Goal: Information Seeking & Learning: Learn about a topic

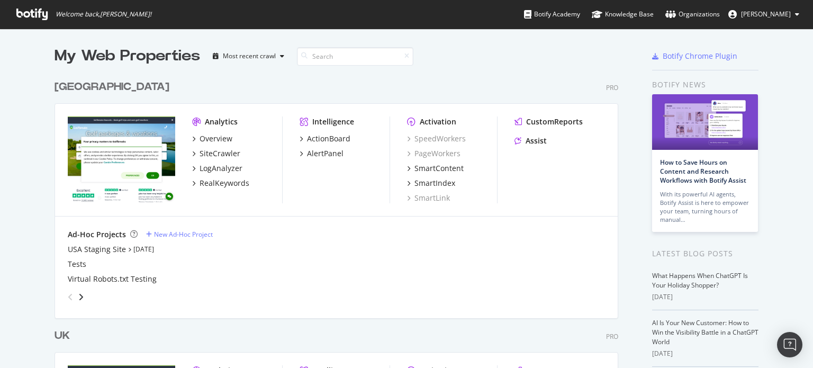
scroll to position [213, 0]
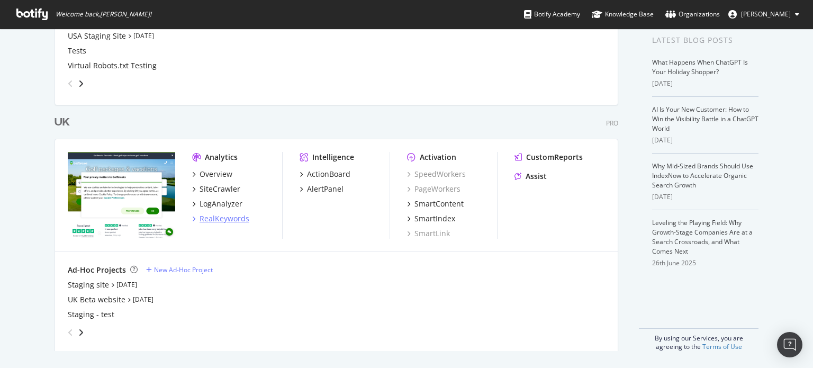
click at [219, 216] on div "RealKeywords" at bounding box center [225, 218] width 50 height 11
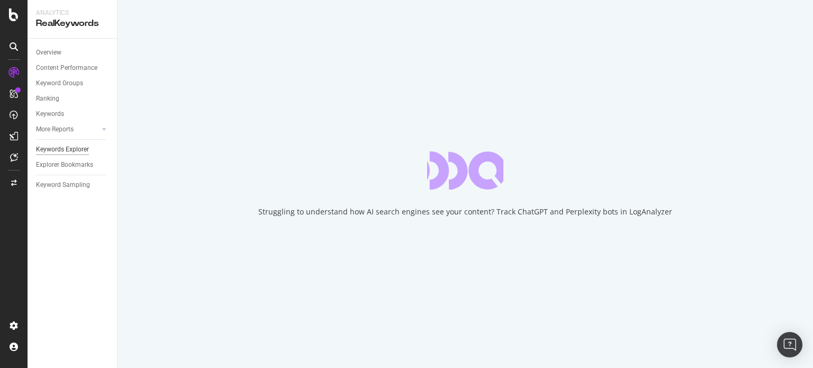
click at [57, 151] on div "Keywords Explorer" at bounding box center [62, 149] width 53 height 11
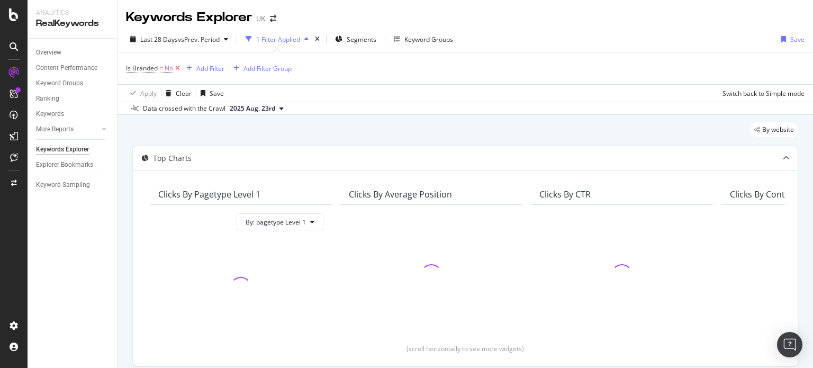
click at [178, 66] on icon at bounding box center [177, 68] width 9 height 11
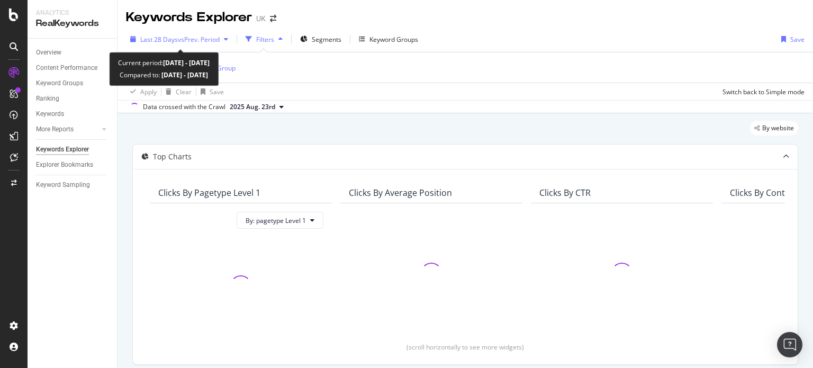
click at [179, 37] on span "vs Prev. Period" at bounding box center [199, 39] width 42 height 9
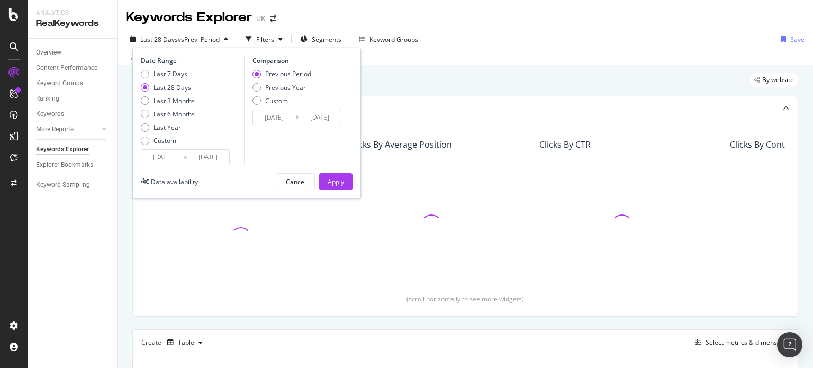
click at [159, 150] on input "[DATE]" at bounding box center [162, 157] width 42 height 15
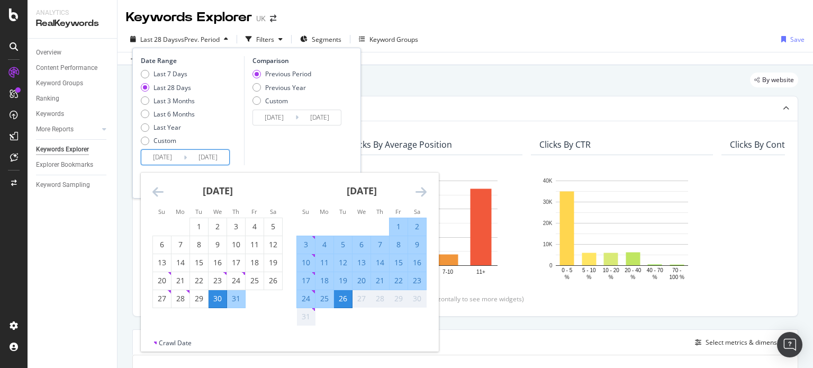
click at [404, 228] on div "1" at bounding box center [399, 226] width 18 height 11
type input "[DATE]"
click at [344, 294] on div "26" at bounding box center [343, 298] width 18 height 11
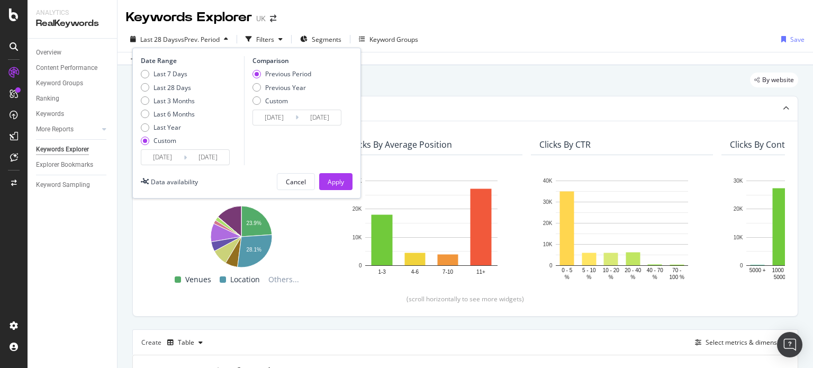
click at [284, 80] on div "Previous Period Previous Year Custom" at bounding box center [282, 89] width 59 height 40
click at [283, 89] on div "Previous Year" at bounding box center [285, 87] width 41 height 9
type input "[DATE]"
click at [330, 189] on div "Apply" at bounding box center [336, 182] width 16 height 16
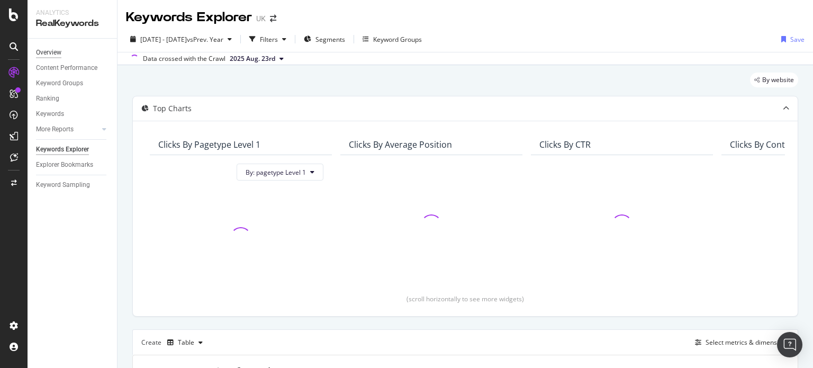
click at [56, 53] on div "Overview" at bounding box center [48, 52] width 25 height 11
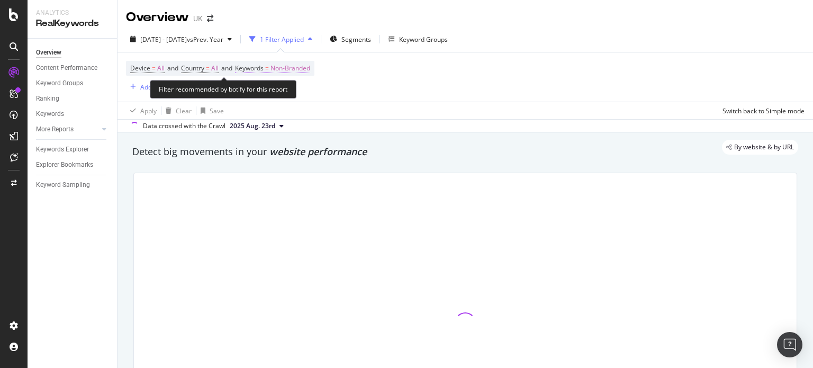
click at [298, 72] on span "Non-Branded" at bounding box center [291, 68] width 40 height 15
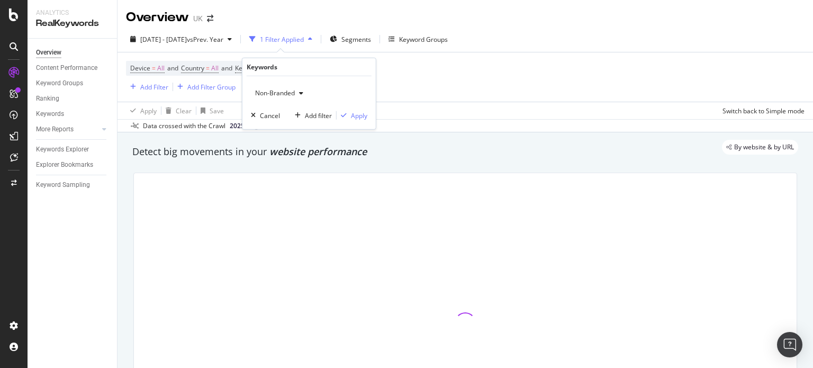
click at [296, 91] on div "button" at bounding box center [301, 93] width 13 height 6
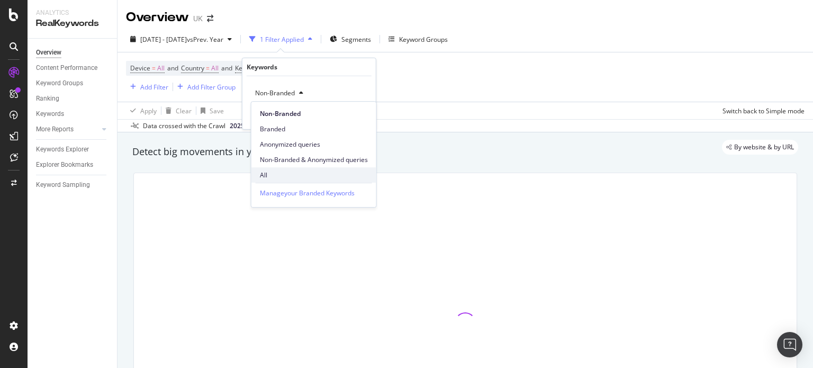
click at [278, 172] on span "All" at bounding box center [314, 175] width 108 height 10
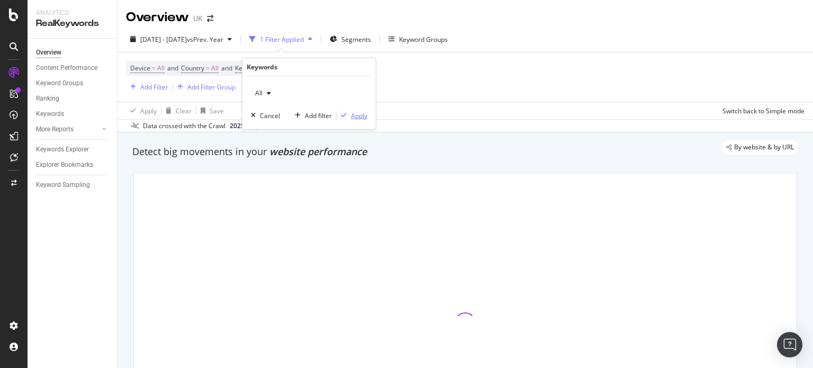
click at [354, 115] on div "Apply" at bounding box center [359, 115] width 16 height 9
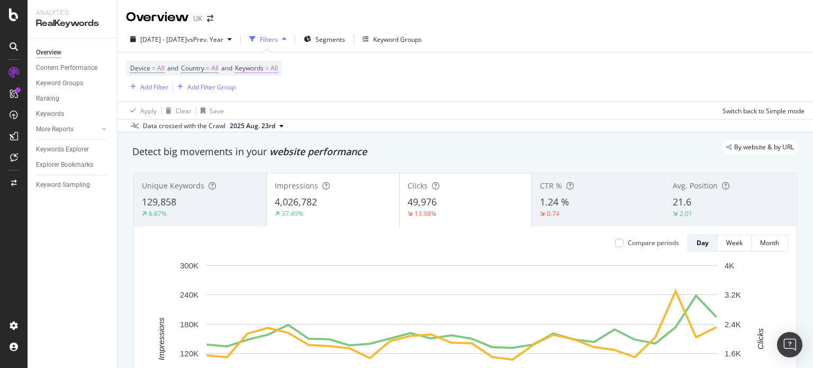
click at [278, 69] on span "All" at bounding box center [274, 68] width 7 height 15
click at [260, 94] on span "All" at bounding box center [257, 92] width 12 height 9
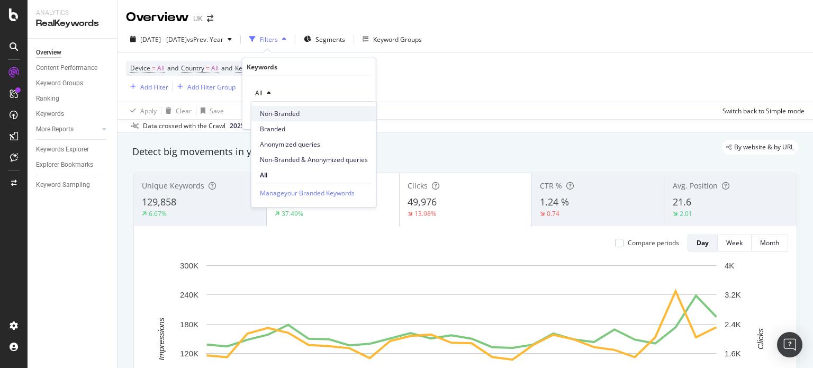
click at [273, 117] on span "Non-Branded" at bounding box center [314, 114] width 108 height 10
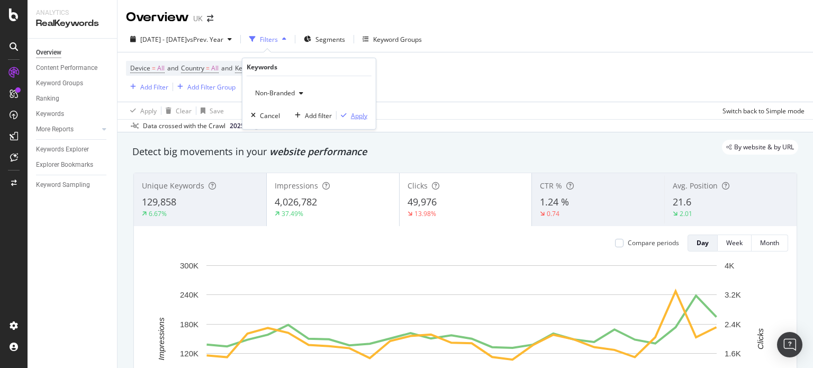
click at [361, 114] on div "Apply" at bounding box center [359, 115] width 16 height 9
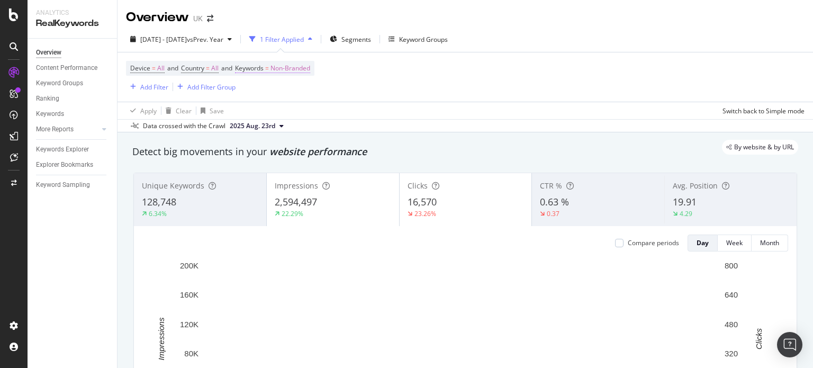
click at [299, 61] on span "Non-Branded" at bounding box center [291, 68] width 40 height 15
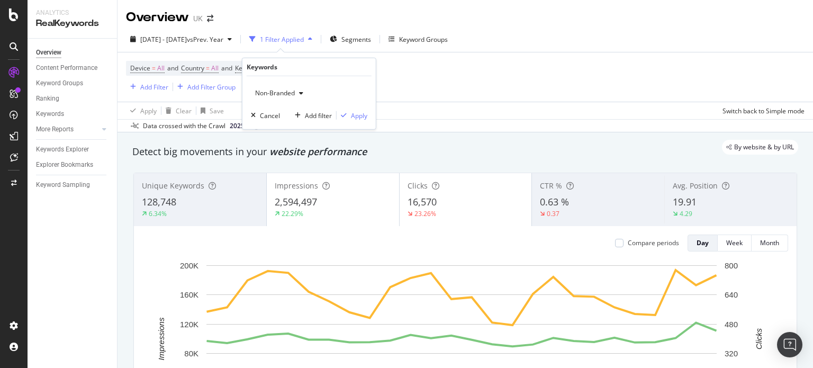
click at [286, 90] on span "Non-Branded" at bounding box center [273, 92] width 44 height 9
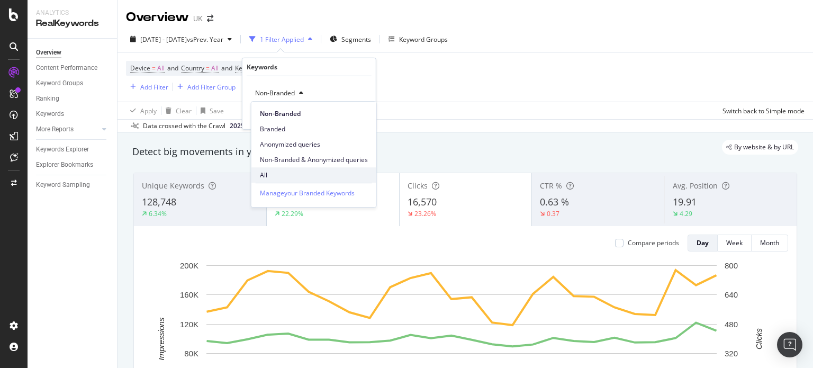
click at [275, 179] on span "All" at bounding box center [314, 175] width 108 height 10
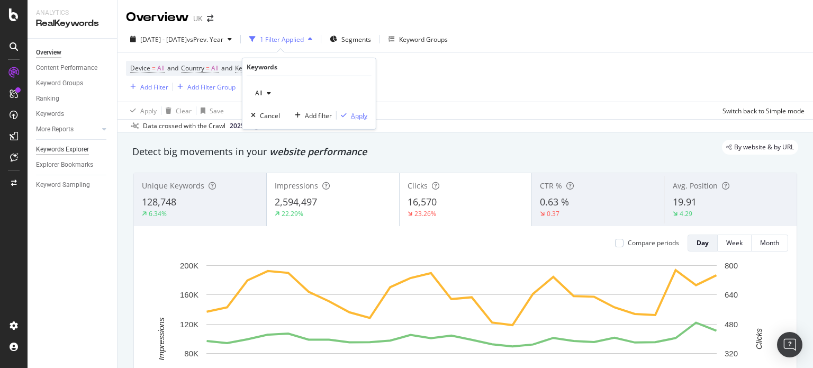
drag, startPoint x: 365, startPoint y: 117, endPoint x: 40, endPoint y: 155, distance: 326.7
click at [365, 116] on div "Apply" at bounding box center [359, 115] width 16 height 9
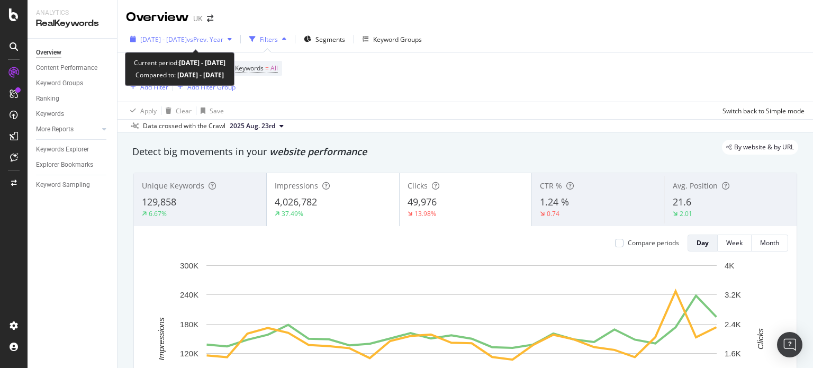
click at [176, 36] on span "[DATE] - [DATE]" at bounding box center [163, 39] width 47 height 9
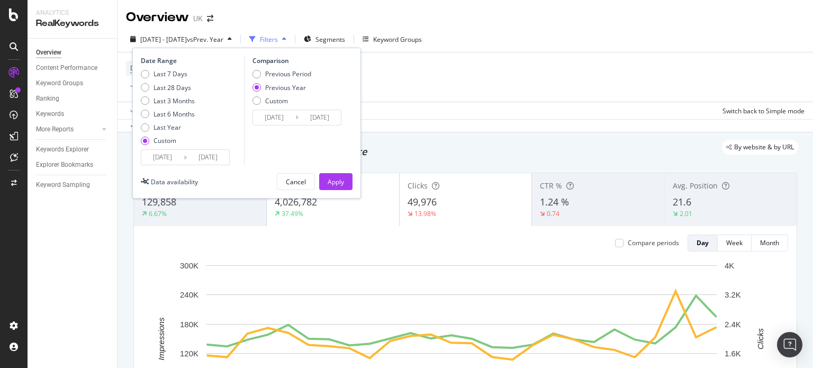
click at [159, 155] on input "[DATE]" at bounding box center [162, 157] width 42 height 15
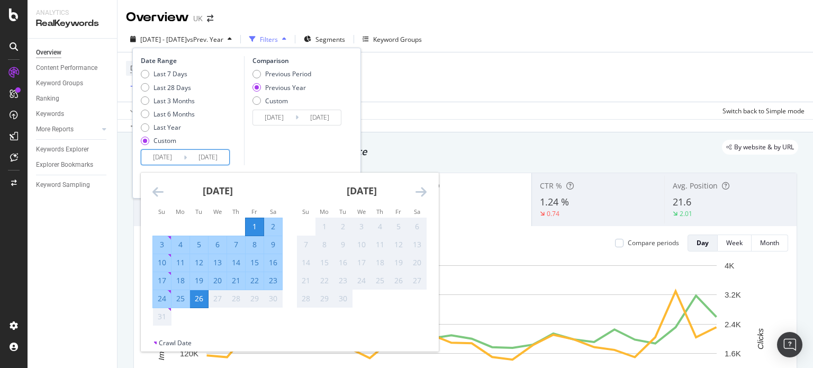
click at [161, 194] on icon "Move backward to switch to the previous month." at bounding box center [157, 191] width 11 height 13
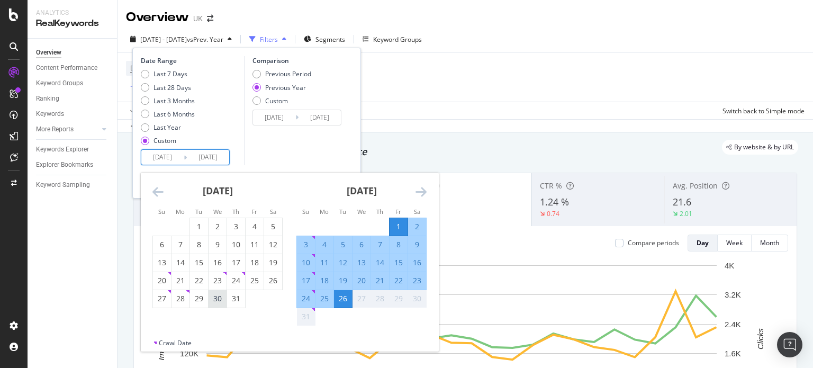
drag, startPoint x: 178, startPoint y: 302, endPoint x: 216, endPoint y: 294, distance: 38.3
click at [178, 301] on div "28" at bounding box center [181, 298] width 18 height 11
type input "[DATE]"
click at [305, 299] on div "24" at bounding box center [306, 298] width 18 height 11
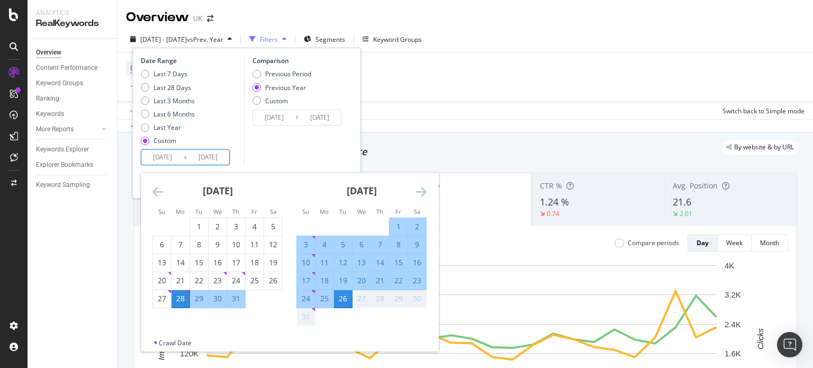
type input "[DATE]"
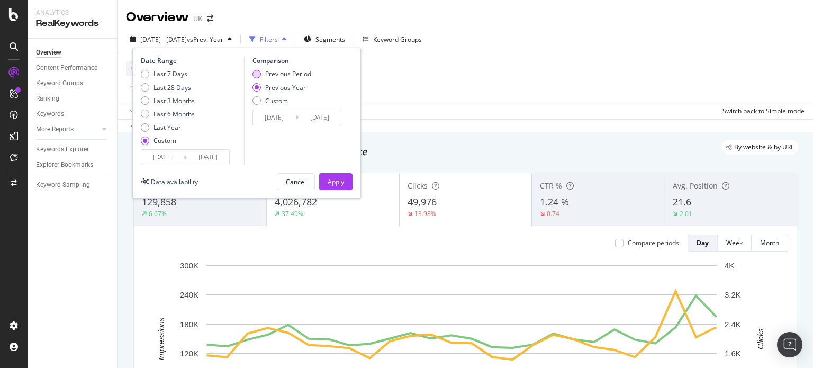
click at [286, 69] on div "Previous Period" at bounding box center [288, 73] width 46 height 9
type input "[DATE]"
click at [330, 172] on div "Date Range Last 7 Days Last 28 Days Last 3 Months Last 6 Months Last Year Custo…" at bounding box center [246, 123] width 229 height 151
click at [343, 186] on div "Apply" at bounding box center [336, 182] width 16 height 16
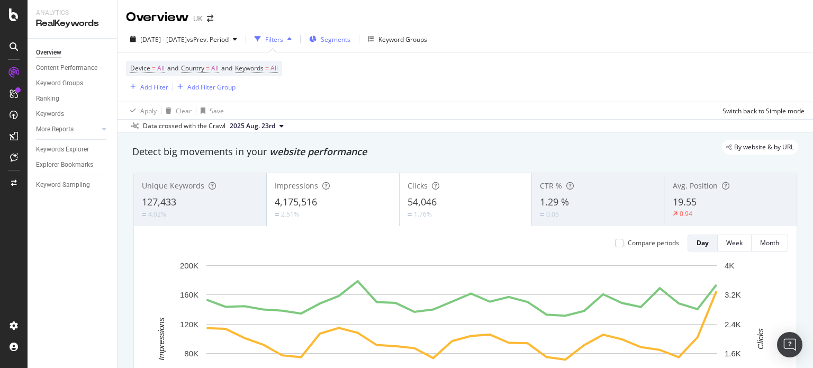
click at [350, 35] on span "Segments" at bounding box center [336, 39] width 30 height 9
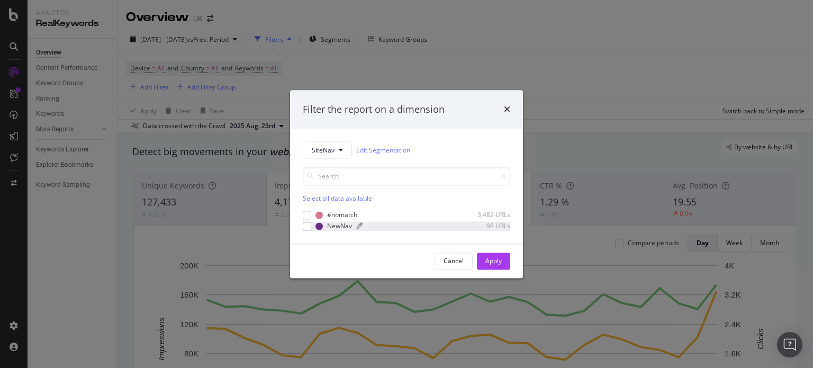
click at [334, 225] on div "NewNav" at bounding box center [339, 226] width 25 height 9
click at [497, 258] on div "Apply" at bounding box center [493, 260] width 16 height 9
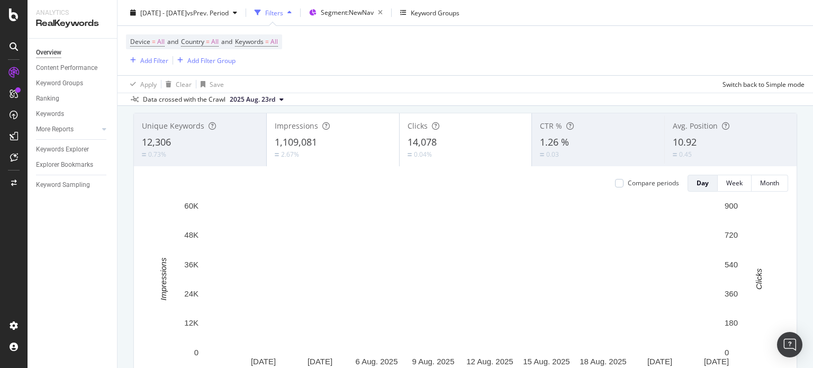
scroll to position [106, 0]
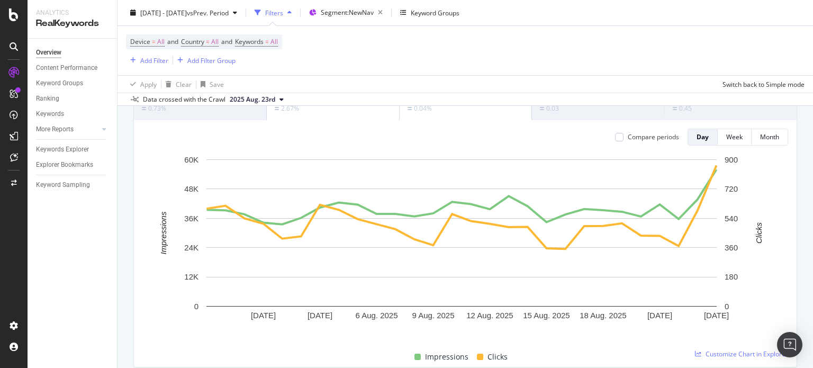
click at [705, 111] on div "0.45" at bounding box center [731, 108] width 116 height 10
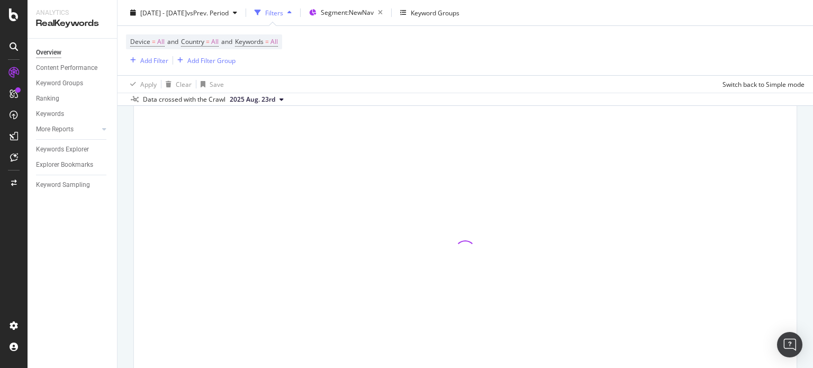
scroll to position [0, 0]
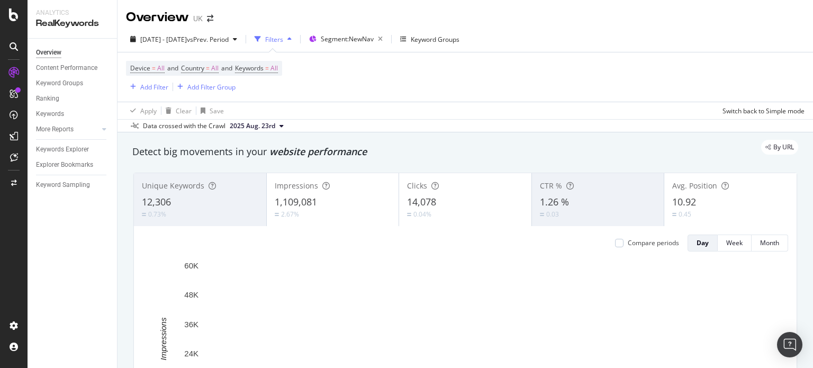
click at [390, 200] on div "Impressions 1,109,081 2.67%" at bounding box center [333, 200] width 132 height 48
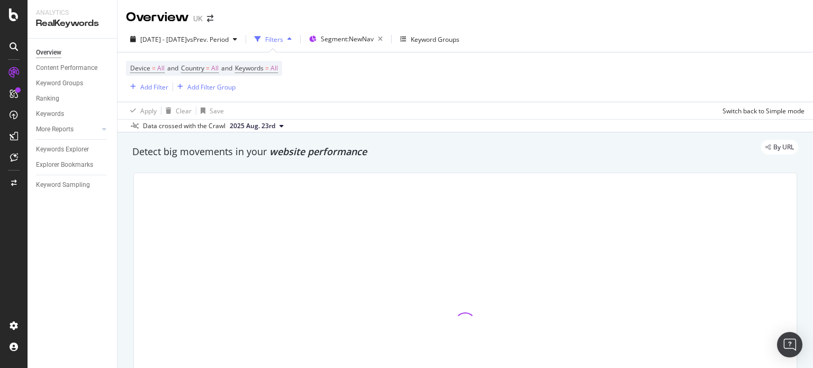
click at [448, 203] on div at bounding box center [465, 323] width 663 height 300
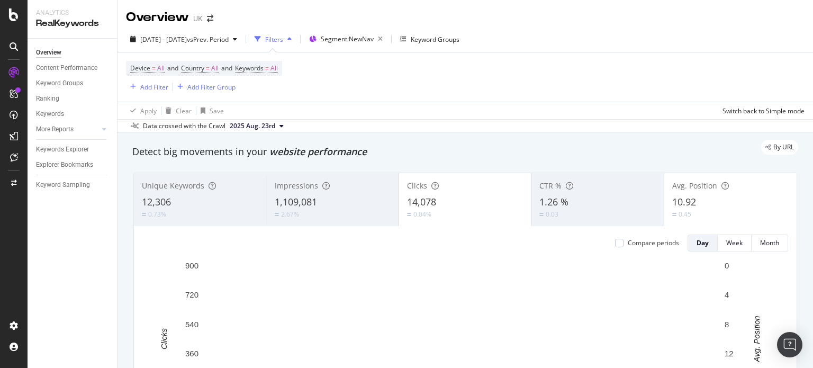
click at [434, 199] on div "14,078" at bounding box center [465, 202] width 116 height 14
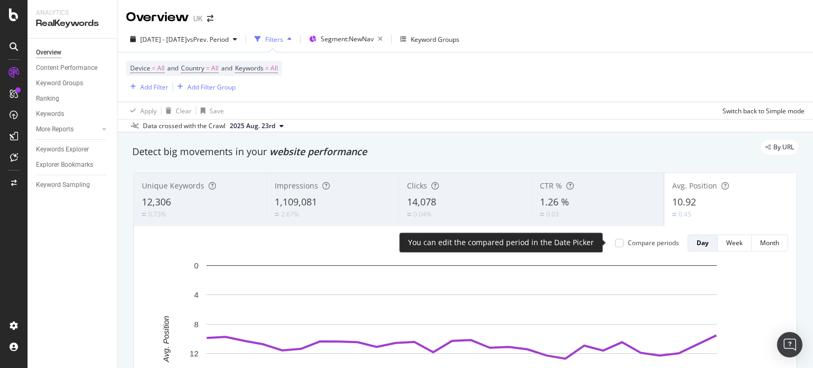
click at [655, 243] on div "Compare periods" at bounding box center [653, 242] width 51 height 9
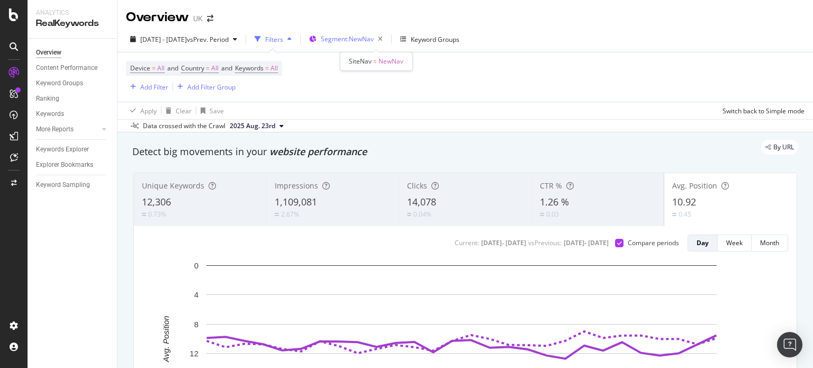
click at [357, 32] on div "Segment: NewNav" at bounding box center [354, 39] width 66 height 15
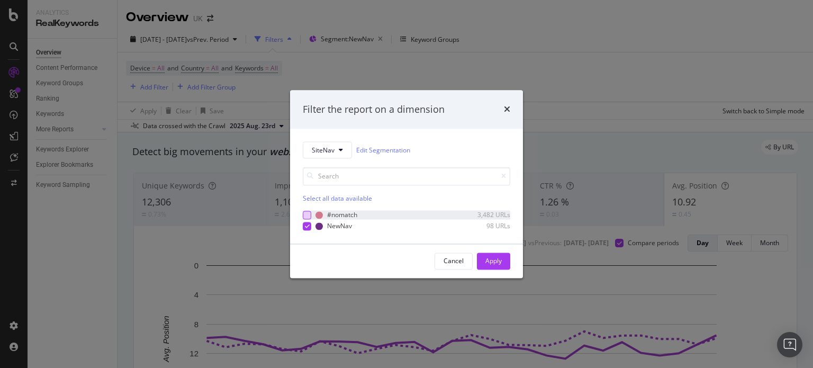
click at [305, 218] on div "modal" at bounding box center [307, 215] width 8 height 8
click at [303, 228] on div "modal" at bounding box center [307, 226] width 8 height 8
click at [496, 264] on div "Apply" at bounding box center [493, 260] width 16 height 9
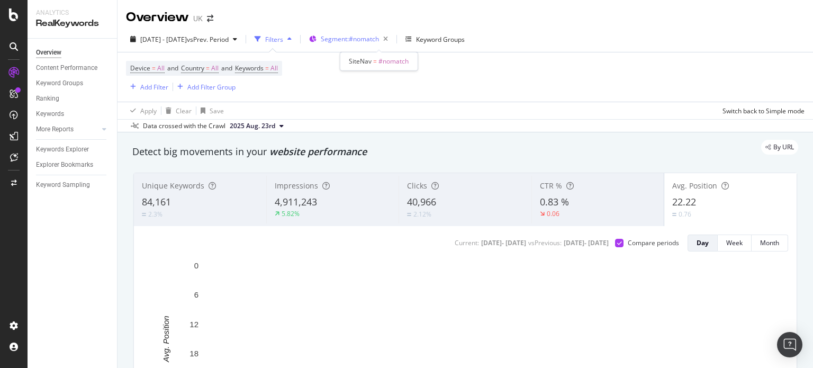
click at [366, 44] on div "Segment: #nomatch" at bounding box center [356, 39] width 71 height 15
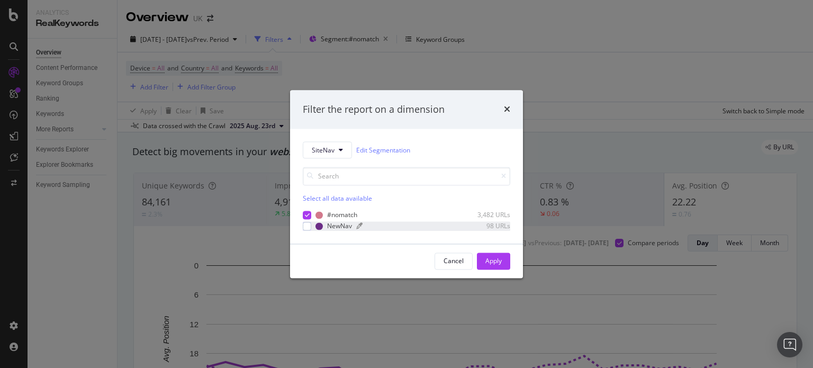
click at [335, 226] on div "NewNav" at bounding box center [339, 226] width 25 height 9
click at [319, 211] on div "modal" at bounding box center [319, 214] width 7 height 7
click at [512, 263] on div "Cancel Apply" at bounding box center [406, 261] width 233 height 34
click at [488, 256] on div "Apply" at bounding box center [493, 260] width 16 height 9
